Goal: Check status: Check status

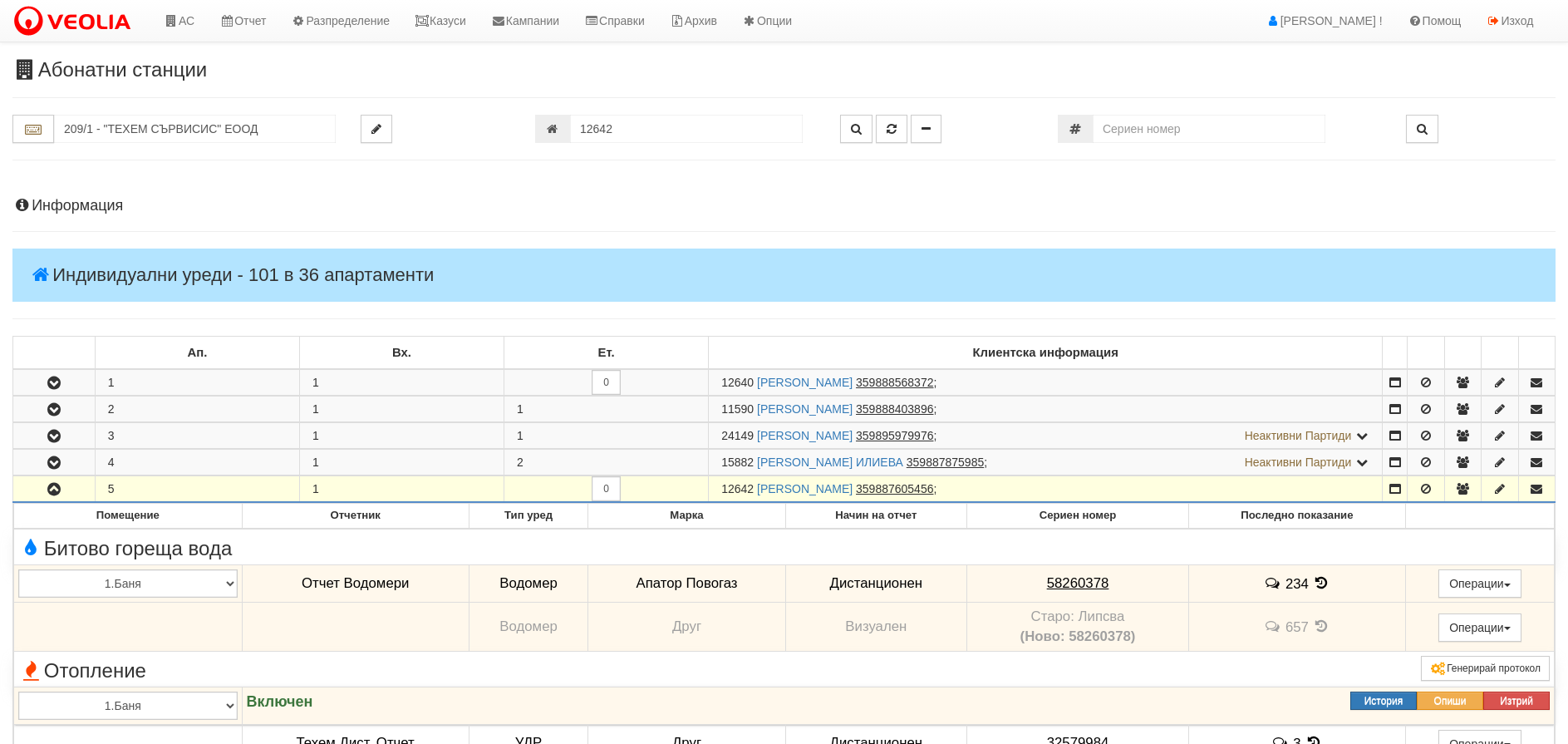
scroll to position [434, 0]
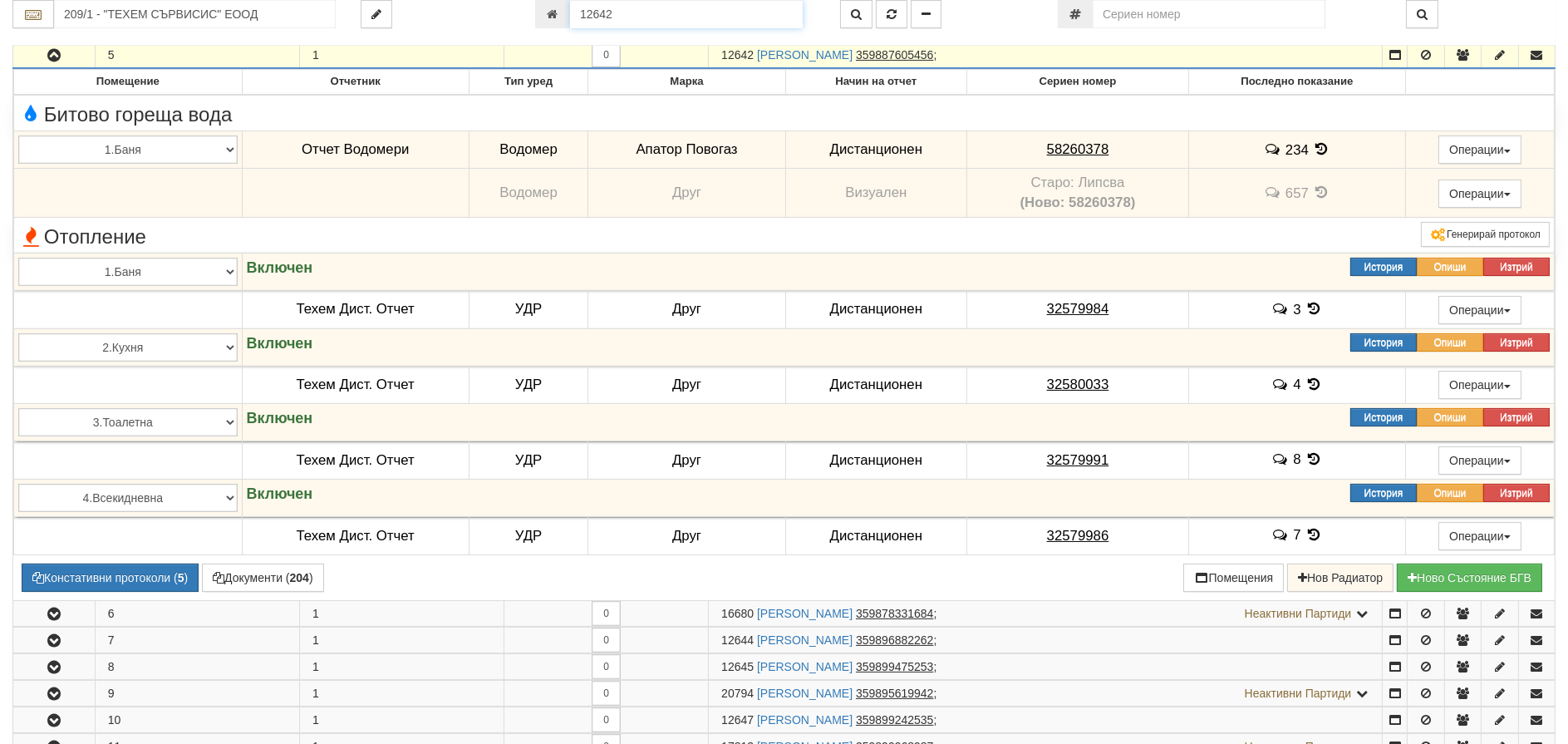
drag, startPoint x: 649, startPoint y: 17, endPoint x: 185, endPoint y: 47, distance: 465.0
click at [286, 36] on div "209/1 - "ТЕХЕМ СЪРВИСИС" ЕООД 12642" at bounding box center [784, 23] width 1544 height 46
type input "18992"
type input "218/4 - "[PERSON_NAME] [GEOGRAPHIC_DATA] " ЕАД"
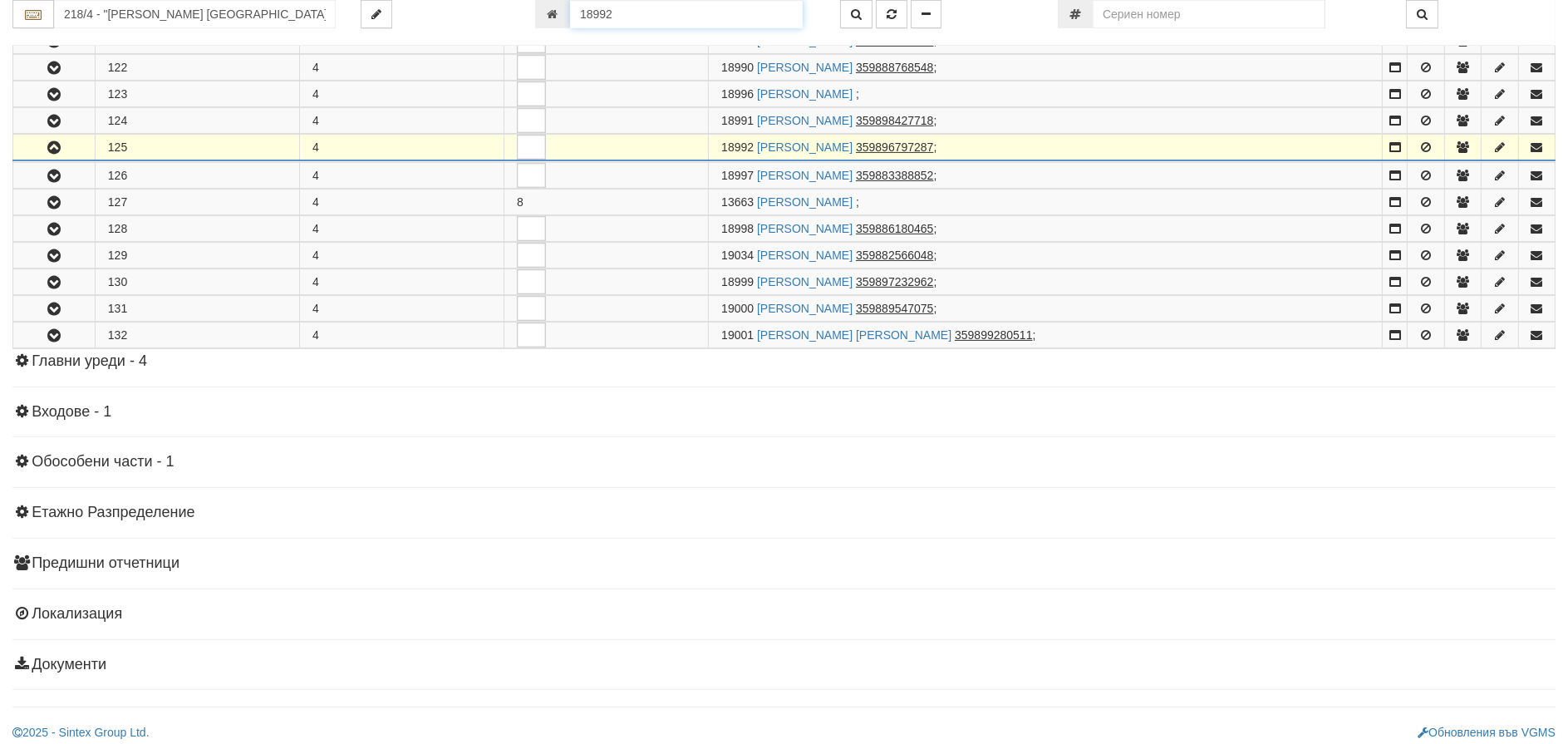
scroll to position [987, 0]
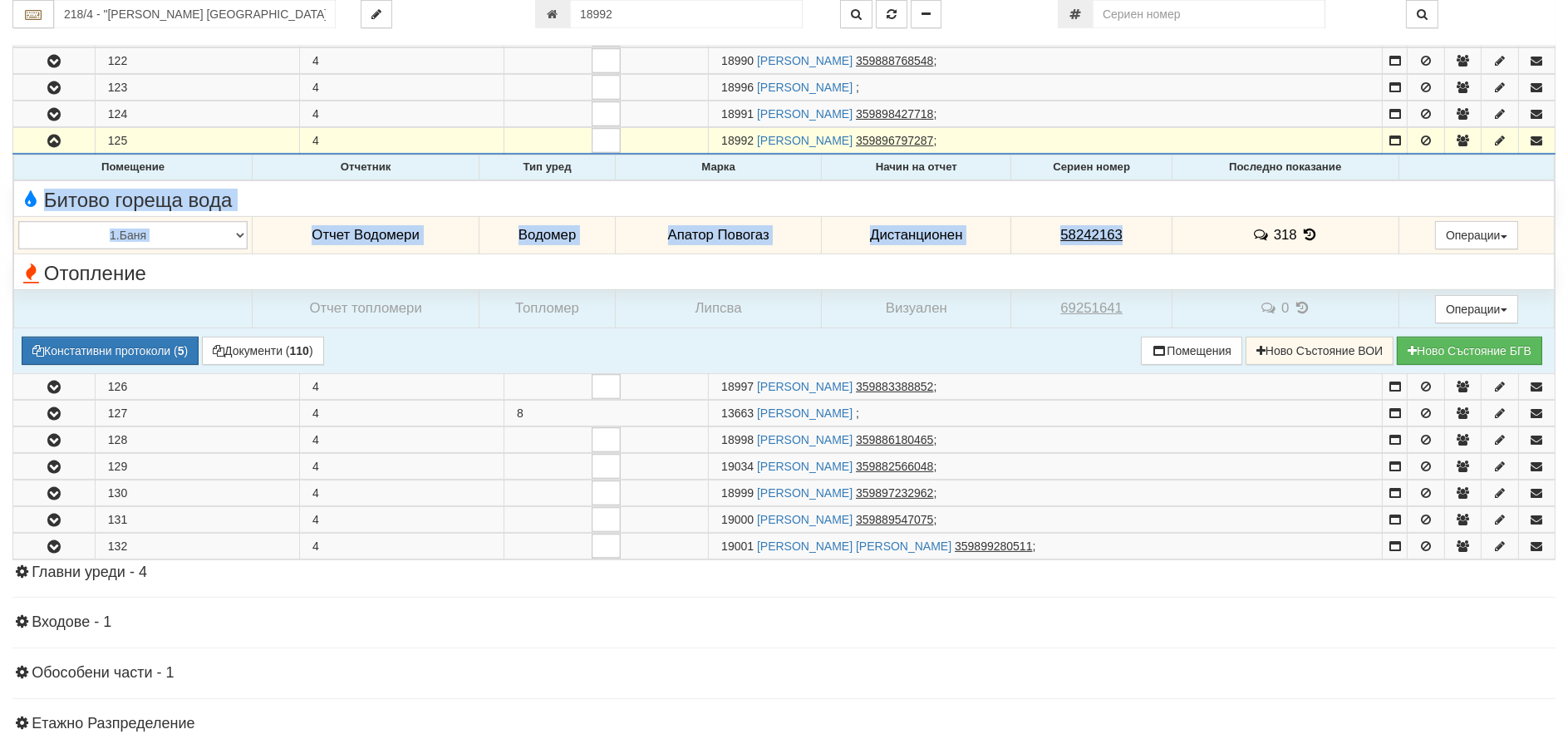
drag, startPoint x: 1136, startPoint y: 232, endPoint x: 977, endPoint y: 207, distance: 161.0
click at [977, 207] on tbody "[PERSON_NAME] намерени записи! [GEOGRAPHIC_DATA] вода 1.Баня 2.Кухня 3.Тоалетна…" at bounding box center [784, 254] width 1541 height 147
click at [1148, 223] on td "58242163" at bounding box center [1091, 235] width 161 height 38
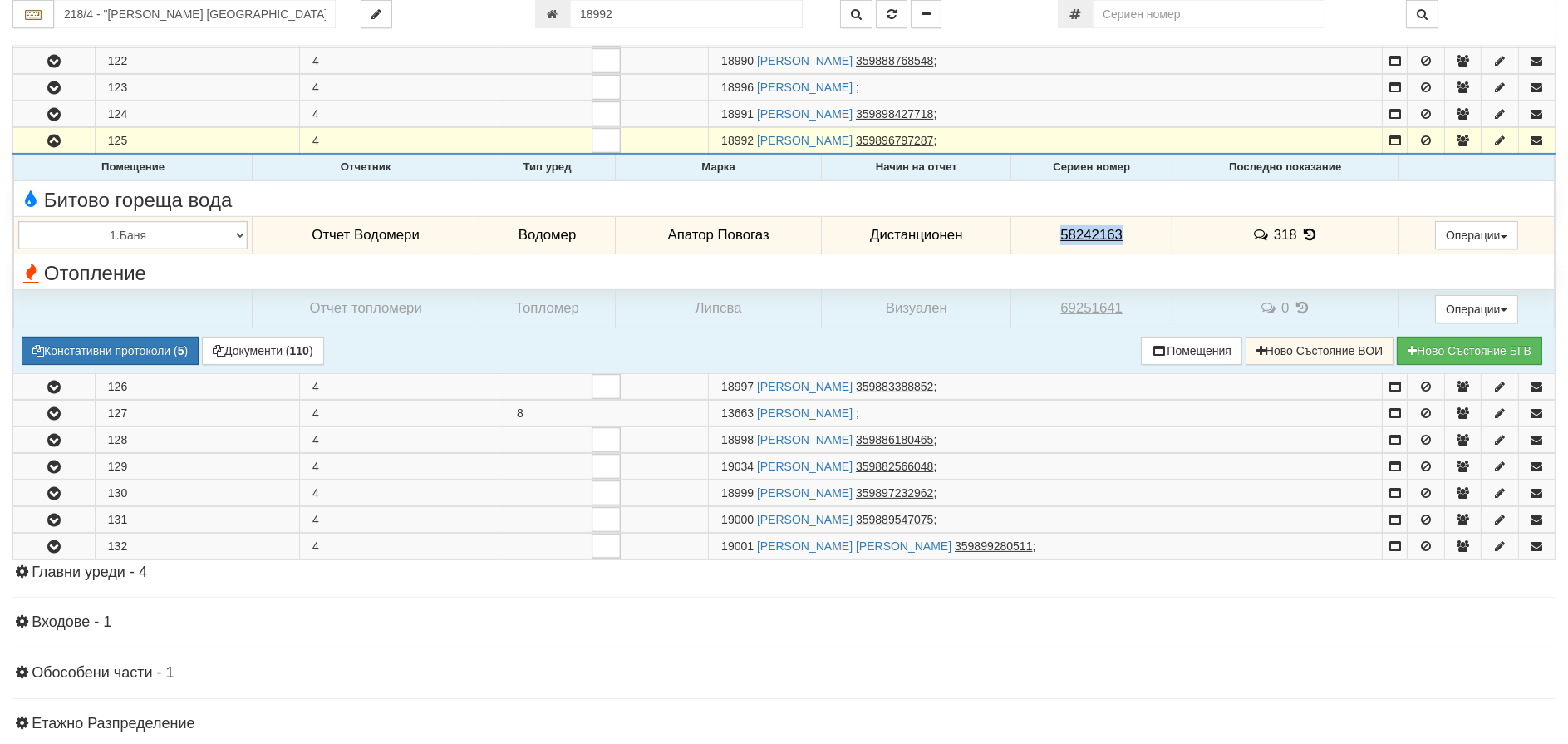
drag, startPoint x: 1130, startPoint y: 233, endPoint x: 1054, endPoint y: 229, distance: 76.1
click at [1054, 229] on td "58242163" at bounding box center [1091, 235] width 161 height 38
copy tcxspan "58242163"
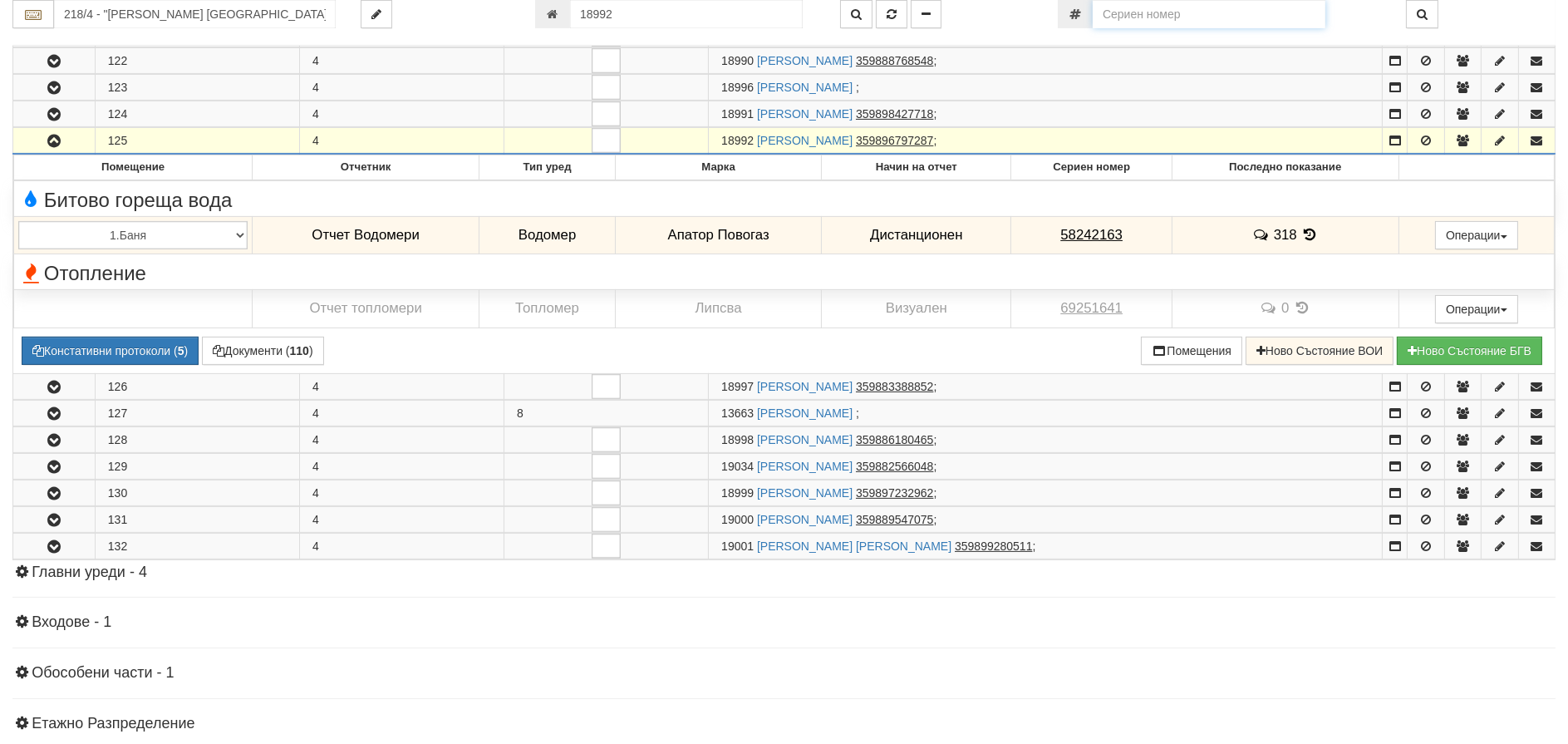
click at [1194, 20] on input "number" at bounding box center [1209, 14] width 233 height 28
paste input "36563491"
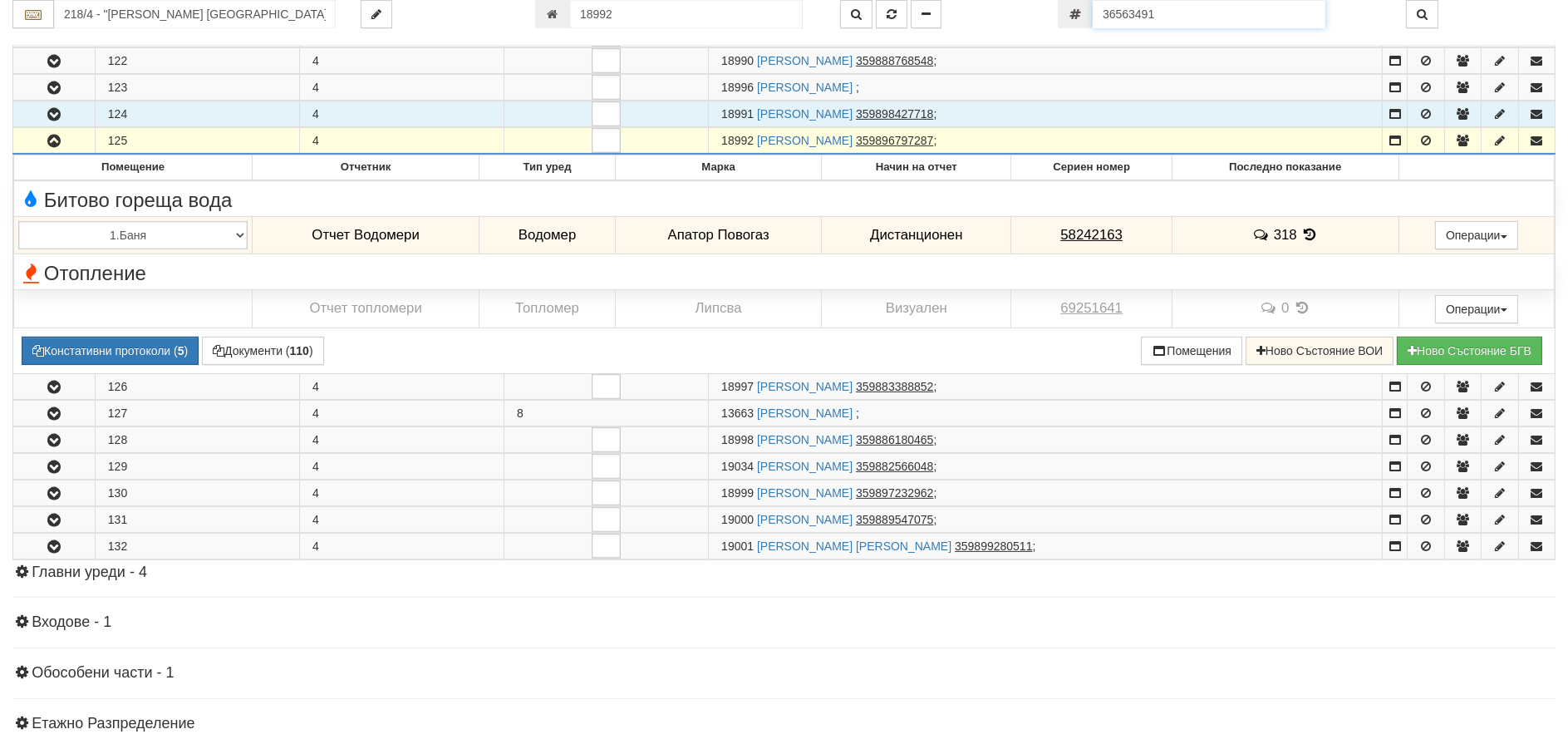
type input "36563491"
type input "026/4 - "ТЕХЕМ СЪРВИСИС" ЕООД"
type input "18472"
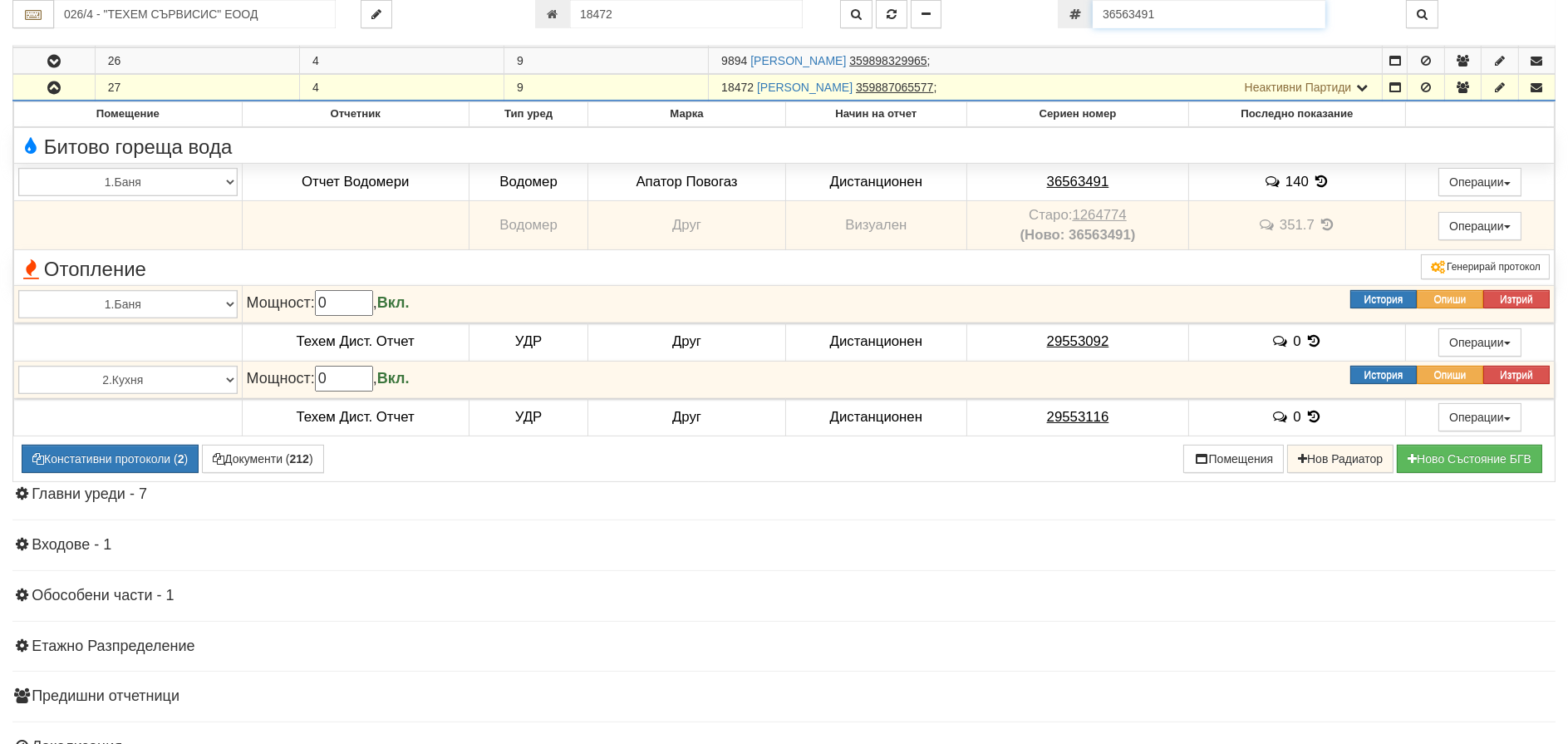
scroll to position [747, 0]
